Goal: Information Seeking & Learning: Learn about a topic

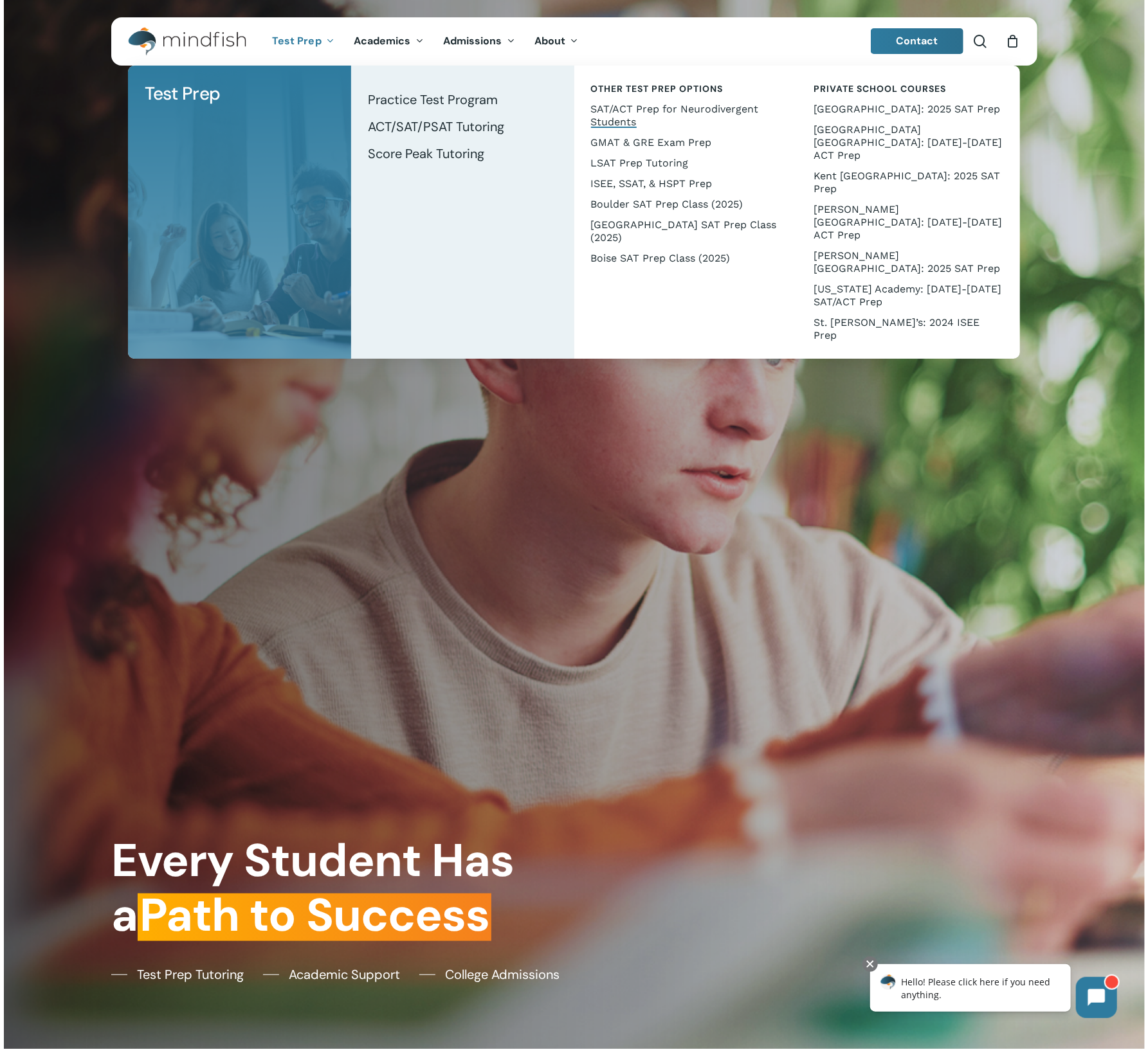
click at [672, 109] on span "SAT/ACT Prep for Neurodivergent Students" at bounding box center [675, 115] width 168 height 25
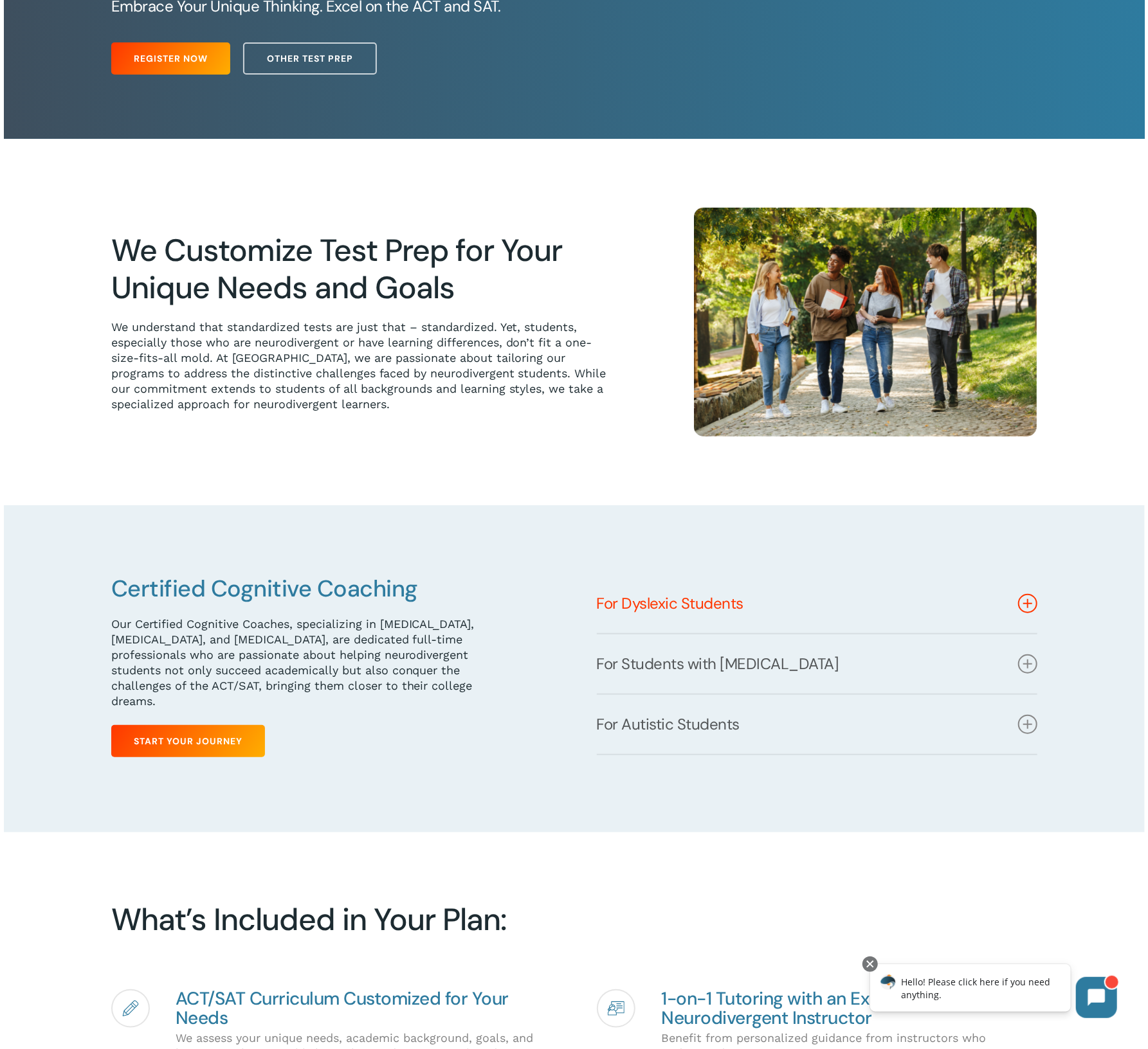
scroll to position [231, 0]
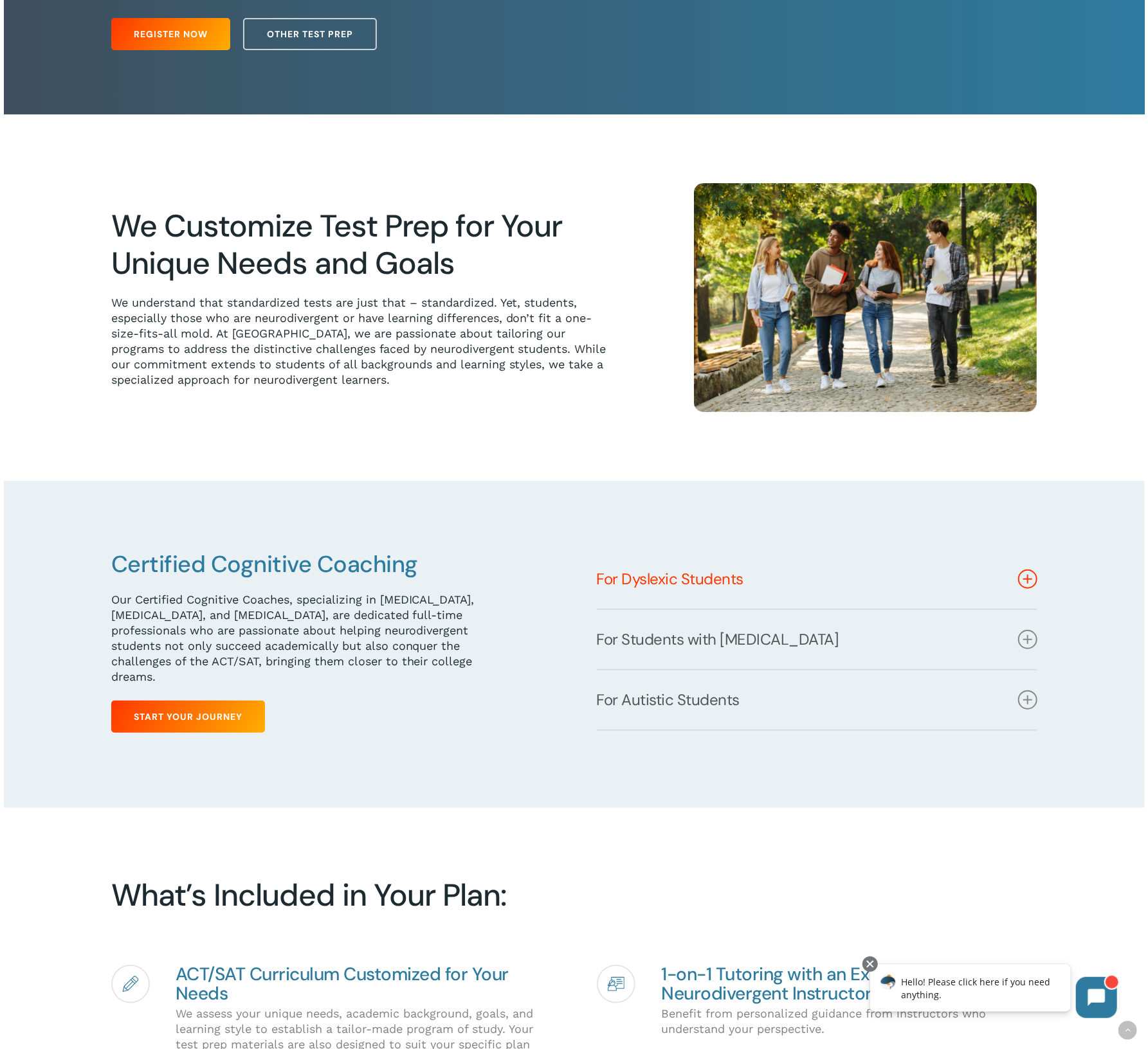
click at [666, 585] on link "For Dyslexic Students" at bounding box center [817, 579] width 440 height 59
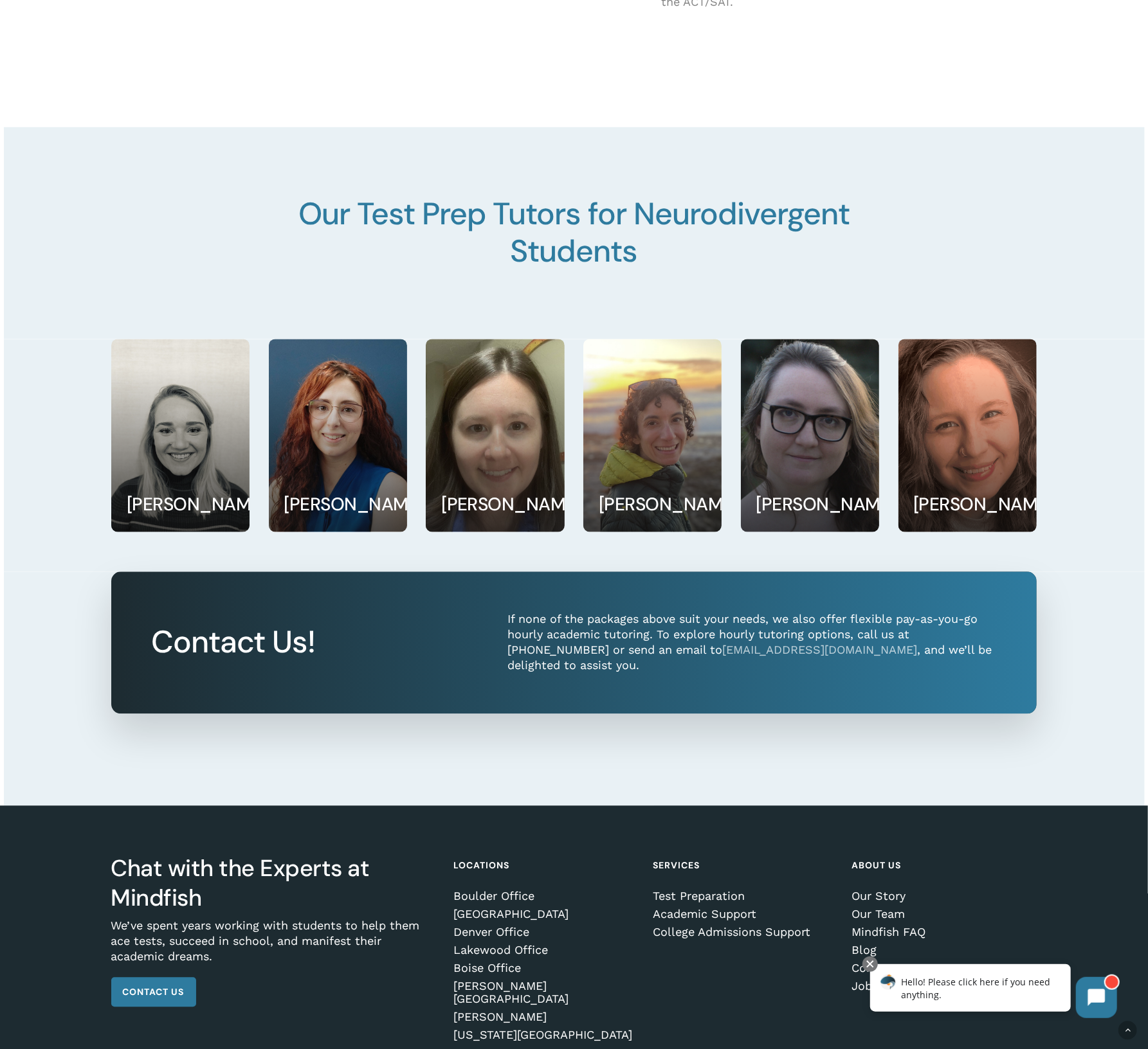
scroll to position [1620, 0]
